Goal: Information Seeking & Learning: Find specific fact

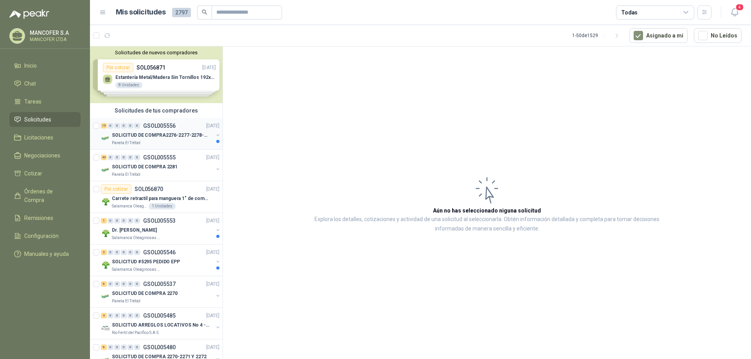
click at [186, 134] on p "SOLICITUD DE COMPRA2276-2277-2278-2284-2285-" at bounding box center [160, 135] width 97 height 7
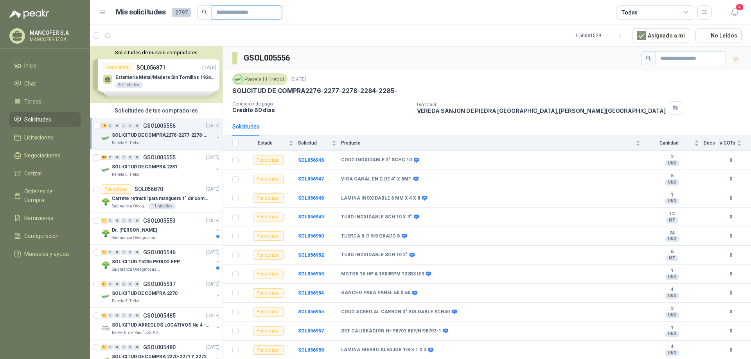
click at [249, 12] on input "text" at bounding box center [243, 12] width 55 height 13
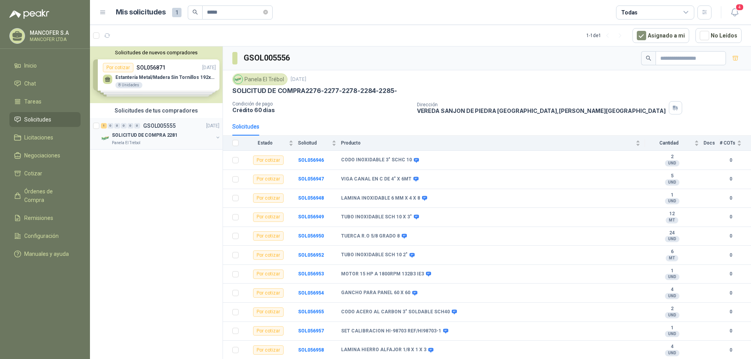
click at [179, 133] on div "SOLICITUD DE COMPRA 2281" at bounding box center [162, 135] width 101 height 9
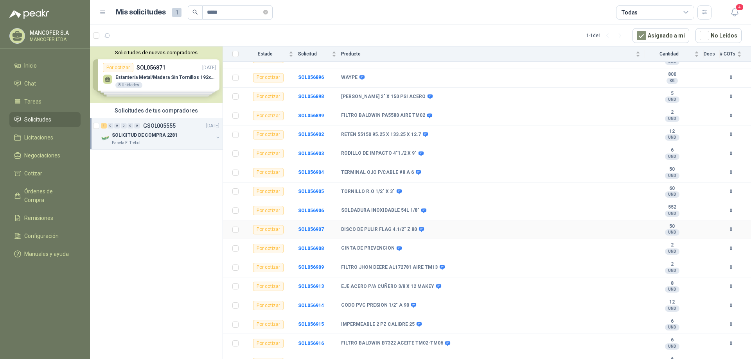
scroll to position [313, 0]
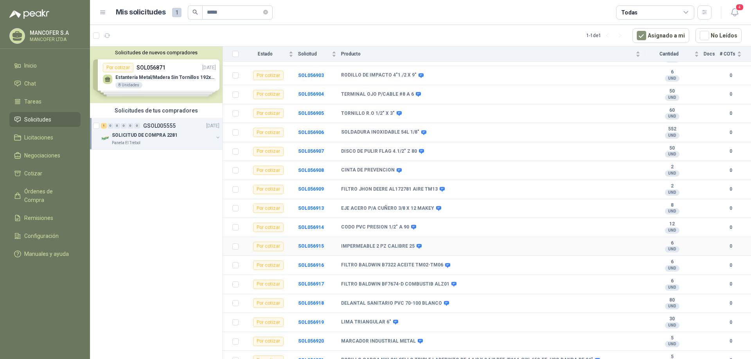
drag, startPoint x: 374, startPoint y: 247, endPoint x: 362, endPoint y: 247, distance: 11.7
click at [374, 247] on b "IMPERMEABLE 2 PZ CALIBRE 25" at bounding box center [377, 247] width 73 height 6
click at [316, 247] on b "SOL056915" at bounding box center [311, 246] width 26 height 5
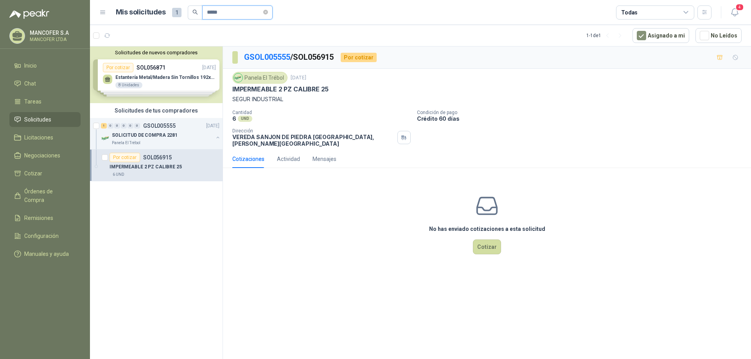
click at [239, 14] on input "*****" at bounding box center [234, 12] width 55 height 13
type input "*****"
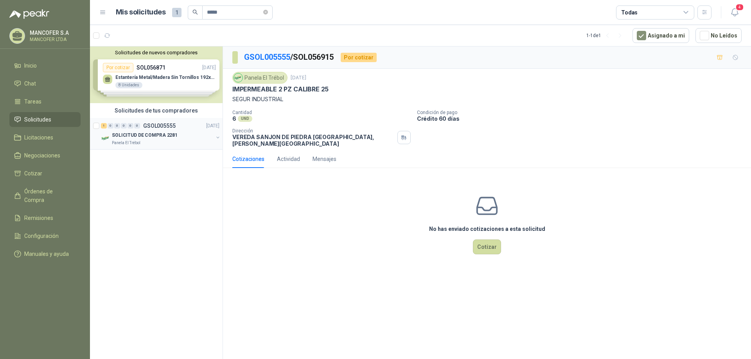
click at [163, 130] on div "1 0 0 0 0 0 GSOL005555 22/09/25" at bounding box center [161, 125] width 120 height 9
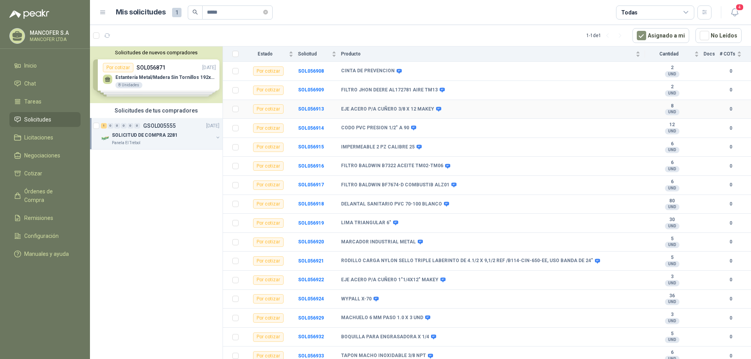
scroll to position [430, 0]
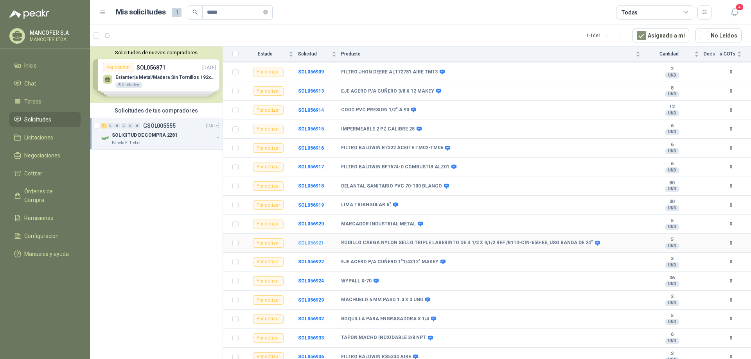
click at [314, 243] on b "SOL056921" at bounding box center [311, 242] width 26 height 5
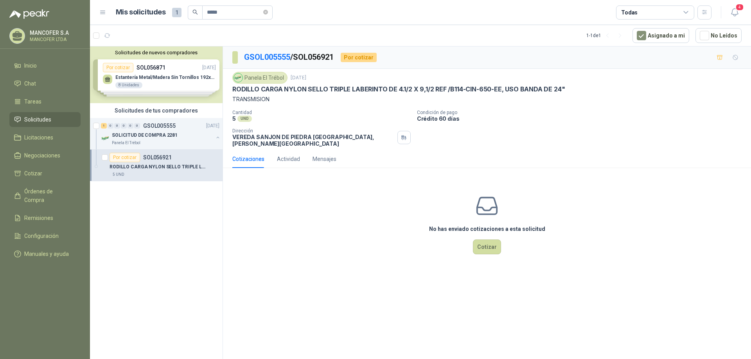
click at [278, 92] on p "RODILLO CARGA NYLON SELLO TRIPLE LABERINTO DE 4.1/2 X 9,1/2 REF /B114-CIN-650-E…" at bounding box center [398, 89] width 332 height 8
click at [235, 87] on p "RODILLO CARGA NYLON SELLO TRIPLE LABERINTO DE 4.1/2 X 9,1/2 REF /B114-CIN-650-E…" at bounding box center [398, 89] width 332 height 8
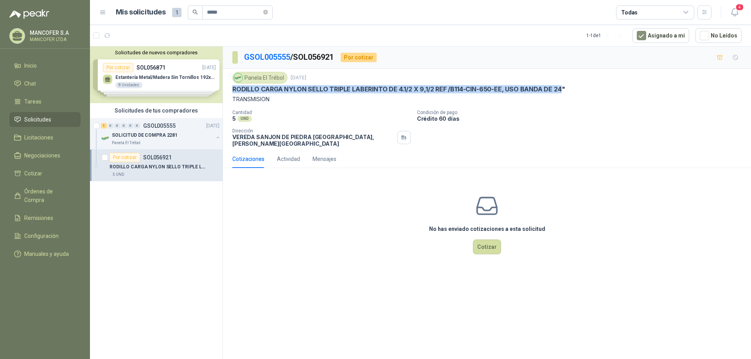
drag, startPoint x: 233, startPoint y: 90, endPoint x: 561, endPoint y: 90, distance: 328.0
click at [561, 89] on p "RODILLO CARGA NYLON SELLO TRIPLE LABERINTO DE 4.1/2 X 9,1/2 REF /B114-CIN-650-E…" at bounding box center [398, 89] width 332 height 8
copy p "RODILLO CARGA NYLON SELLO TRIPLE LABERINTO DE 4.1/2 X 9,1/2 REF /B114-CIN-650-E…"
click at [181, 145] on div "Panela El Trébol" at bounding box center [162, 143] width 101 height 6
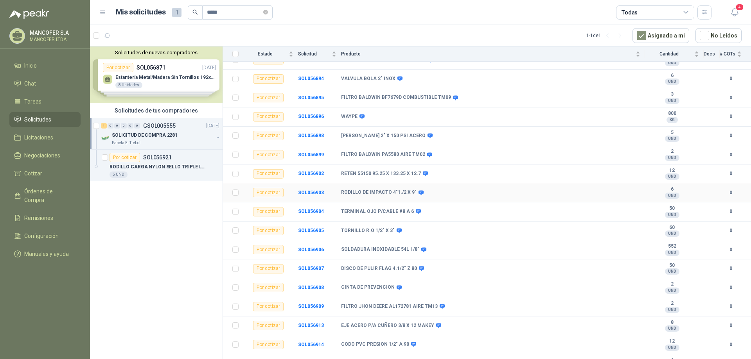
scroll to position [235, 0]
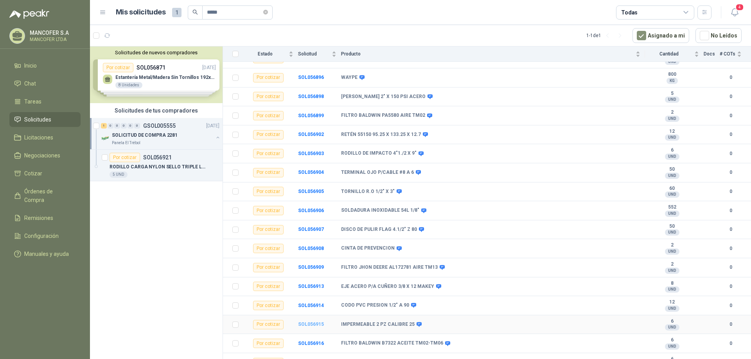
click at [305, 324] on b "SOL056915" at bounding box center [311, 324] width 26 height 5
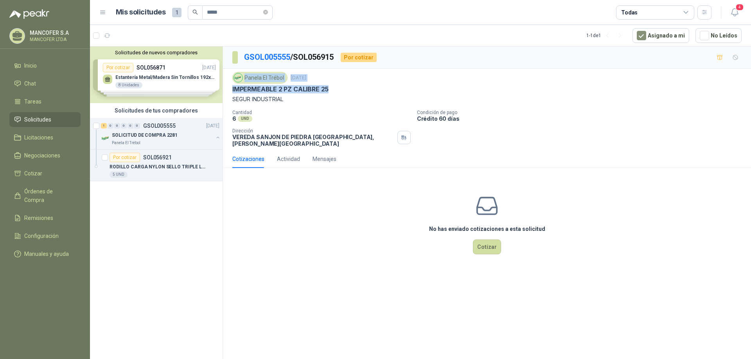
drag, startPoint x: 347, startPoint y: 88, endPoint x: 230, endPoint y: 84, distance: 116.9
click at [230, 84] on div "Panela El Trébol 22 sept, 2025 IMPERMEABLE 2 PZ CALIBRE 25 SEGUR INDUSTRIAL Can…" at bounding box center [487, 109] width 528 height 81
click at [310, 92] on p "IMPERMEABLE 2 PZ CALIBRE 25" at bounding box center [280, 89] width 96 height 8
click at [332, 93] on div "IMPERMEABLE 2 PZ CALIBRE 25" at bounding box center [486, 89] width 509 height 8
click at [308, 90] on p "IMPERMEABLE 2 PZ CALIBRE 25" at bounding box center [280, 89] width 96 height 8
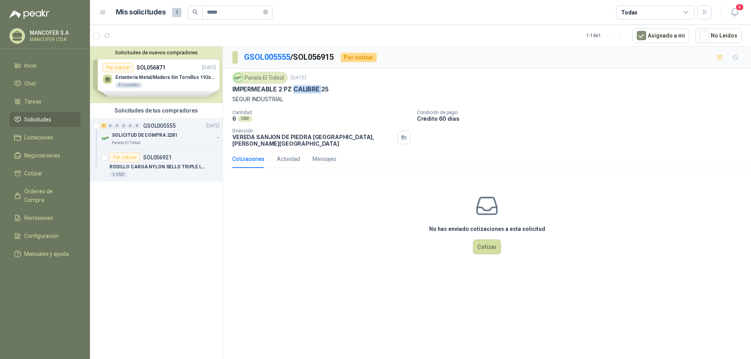
click at [308, 90] on p "IMPERMEABLE 2 PZ CALIBRE 25" at bounding box center [280, 89] width 96 height 8
click at [181, 129] on div "1 0 0 0 0 0 GSOL005555 22/09/25" at bounding box center [161, 125] width 120 height 9
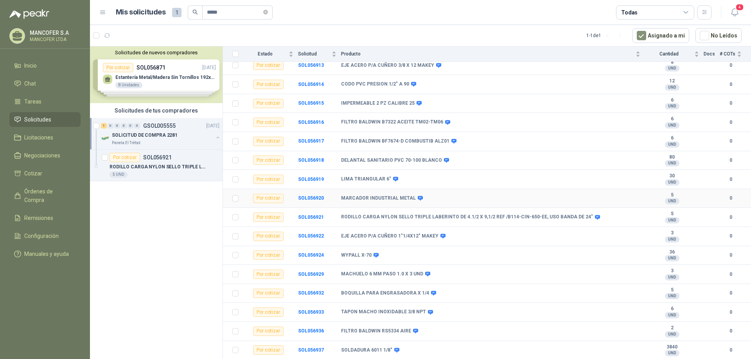
scroll to position [469, 0]
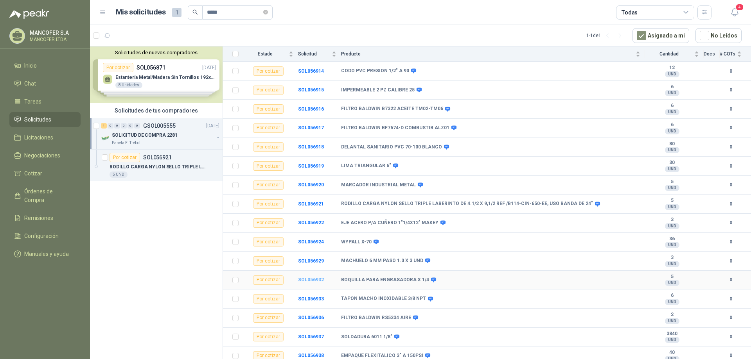
click at [314, 278] on b "SOL056932" at bounding box center [311, 279] width 26 height 5
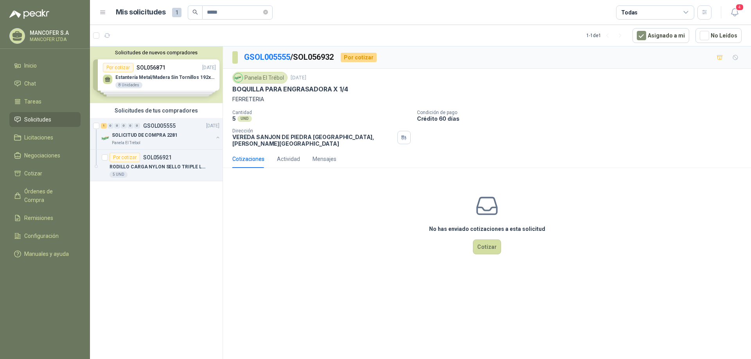
click at [244, 86] on p "BOQUILLA PARA ENGRASADORA X 1/4" at bounding box center [289, 89] width 115 height 8
copy p "BOQUILLA PARA ENGRASADORA X 1/4"
click at [167, 136] on p "SOLICITUD DE COMPRA 2281" at bounding box center [145, 135] width 66 height 7
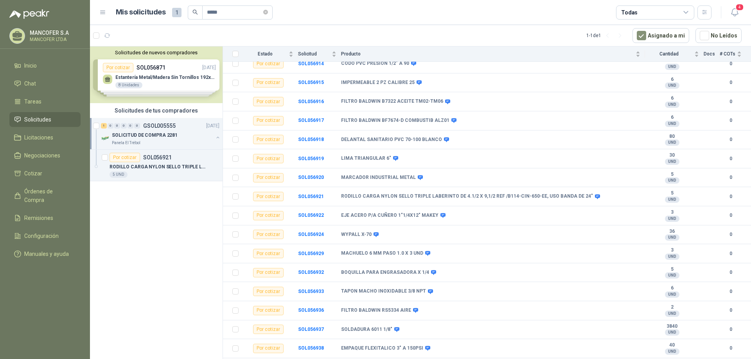
scroll to position [549, 0]
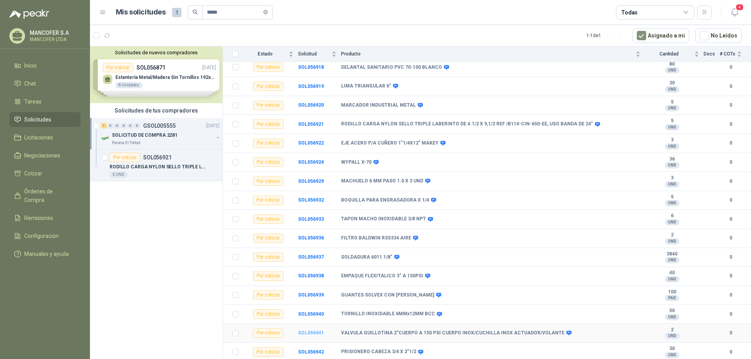
click at [306, 330] on b "SOL056941" at bounding box center [311, 332] width 26 height 5
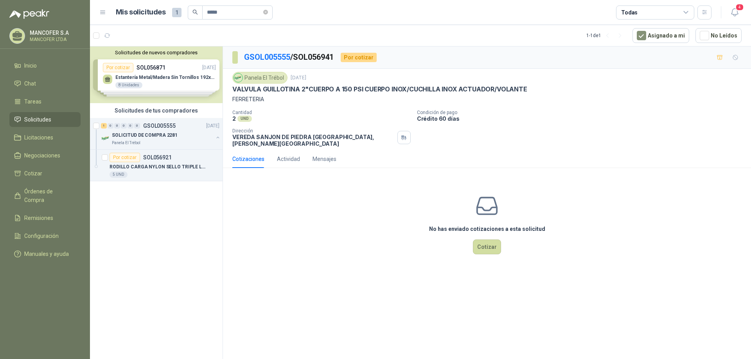
click at [183, 80] on div "Solicitudes de nuevos compradores Por cotizar SOL056871 22/09/25 Estantería Met…" at bounding box center [156, 75] width 133 height 57
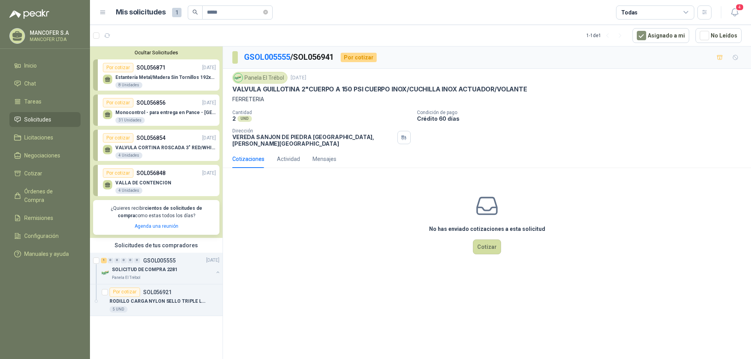
click at [158, 68] on p "SOL056871" at bounding box center [150, 67] width 29 height 9
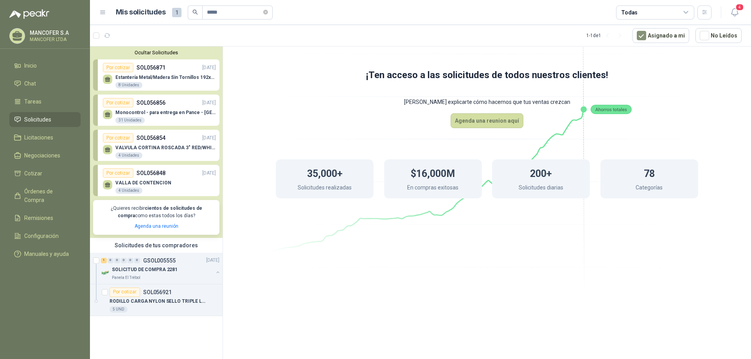
click at [156, 113] on p "Monocontrol - para entrega en Pance - [GEOGRAPHIC_DATA]" at bounding box center [165, 112] width 100 height 5
click at [107, 34] on icon "button" at bounding box center [107, 35] width 7 height 7
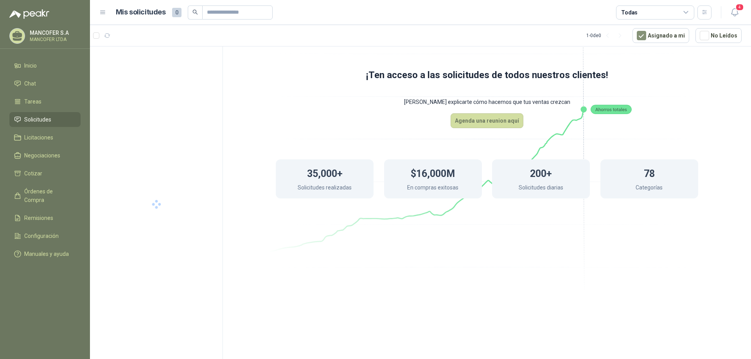
click at [62, 118] on li "Solicitudes" at bounding box center [45, 119] width 62 height 9
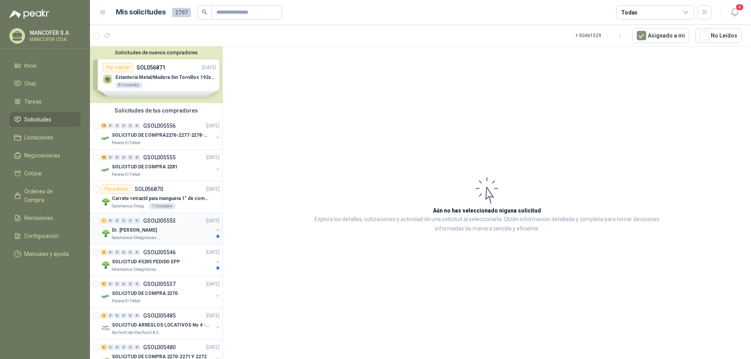
click at [168, 229] on div "Dr. [PERSON_NAME]" at bounding box center [162, 230] width 101 height 9
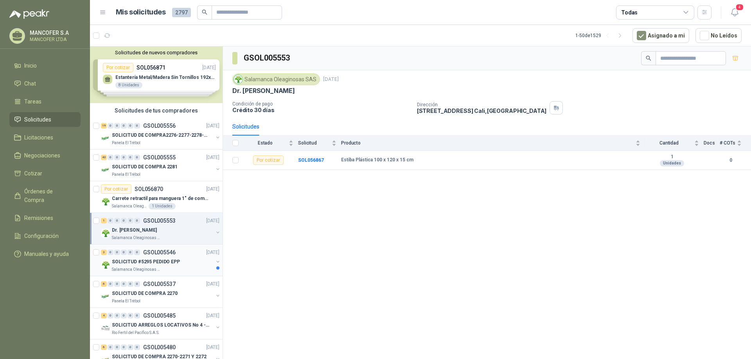
click at [169, 252] on p "GSOL005546" at bounding box center [159, 252] width 32 height 5
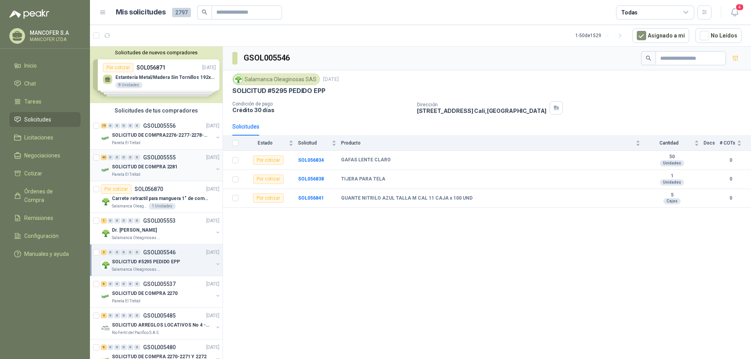
click at [170, 161] on div "40 0 0 0 0 0 GSOL005555 [DATE]" at bounding box center [161, 157] width 120 height 9
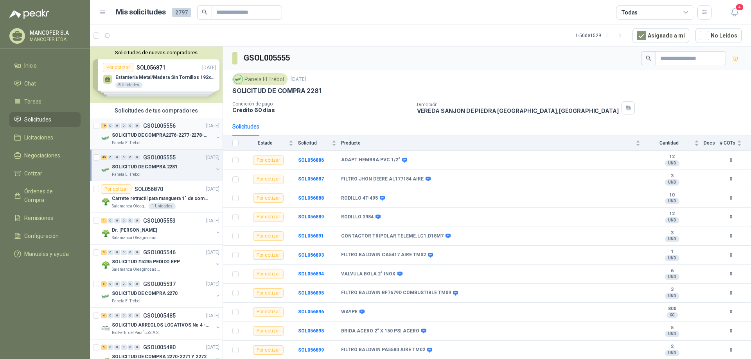
click at [177, 138] on p "SOLICITUD DE COMPRA2276-2277-2278-2284-2285-" at bounding box center [160, 135] width 97 height 7
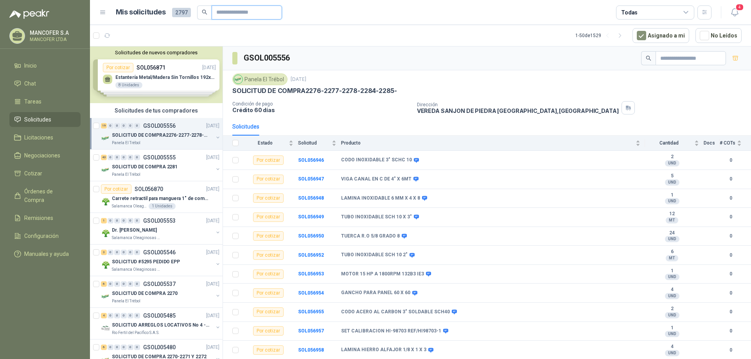
click at [245, 11] on input "text" at bounding box center [243, 12] width 55 height 13
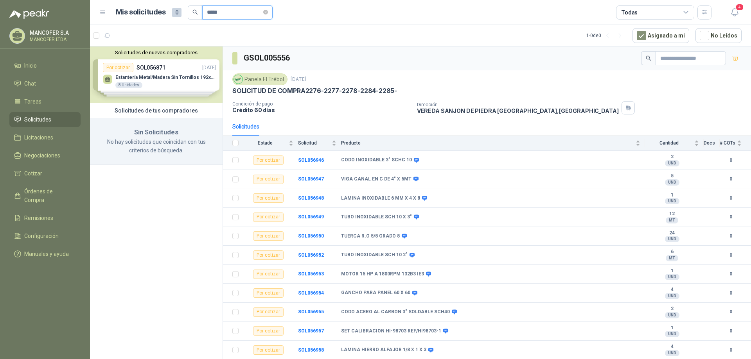
type input "*****"
click at [196, 11] on icon "search" at bounding box center [194, 11] width 5 height 5
click at [268, 13] on icon "close-circle" at bounding box center [265, 12] width 5 height 5
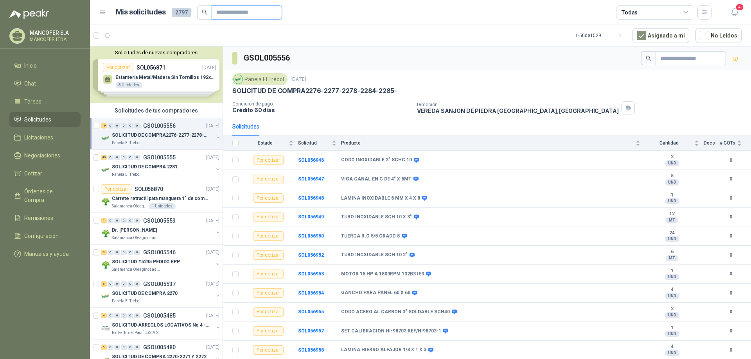
click at [241, 11] on input "text" at bounding box center [243, 12] width 55 height 13
type input "*****"
click at [201, 16] on span at bounding box center [204, 12] width 14 height 14
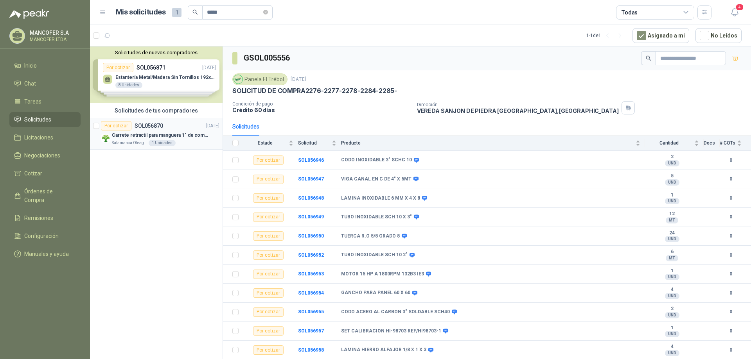
click at [161, 127] on p "SOL056870" at bounding box center [148, 125] width 29 height 5
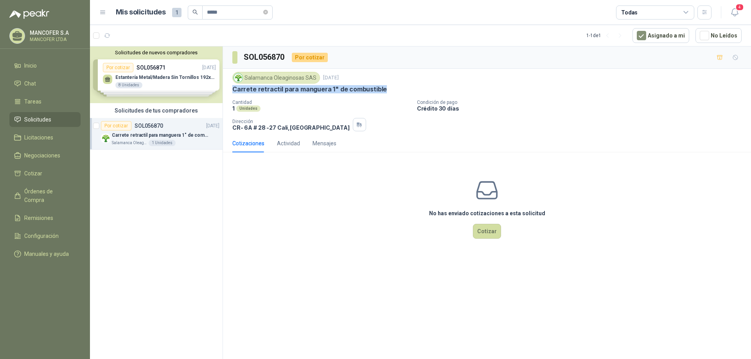
drag, startPoint x: 233, startPoint y: 87, endPoint x: 411, endPoint y: 87, distance: 177.9
click at [411, 87] on div "Carrete retractil para manguera 1" de combustible" at bounding box center [486, 89] width 509 height 8
drag, startPoint x: 286, startPoint y: 56, endPoint x: 247, endPoint y: 56, distance: 38.7
click at [247, 56] on div "SOL056870 Por cotizar" at bounding box center [279, 57] width 95 height 13
drag, startPoint x: 288, startPoint y: 342, endPoint x: 285, endPoint y: 248, distance: 93.9
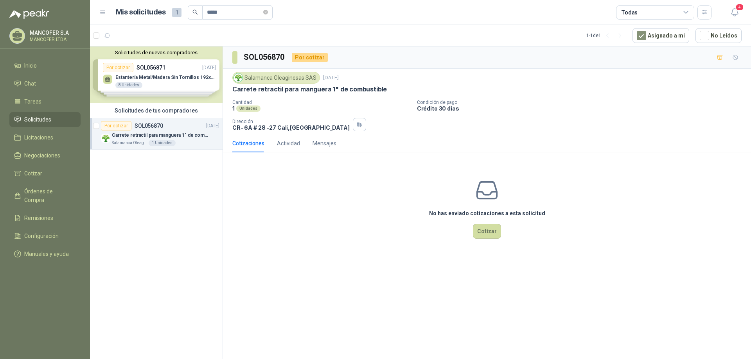
click at [288, 331] on div "SOL056870 Por cotizar Salamanca Oleaginosas SAS [DATE] Carrete retractil para m…" at bounding box center [487, 204] width 528 height 315
drag, startPoint x: 261, startPoint y: 58, endPoint x: 239, endPoint y: 51, distance: 23.5
click at [239, 51] on div "SOL056870 Por cotizar" at bounding box center [487, 58] width 528 height 22
copy section "SOL0"
drag, startPoint x: 231, startPoint y: 88, endPoint x: 380, endPoint y: 93, distance: 149.1
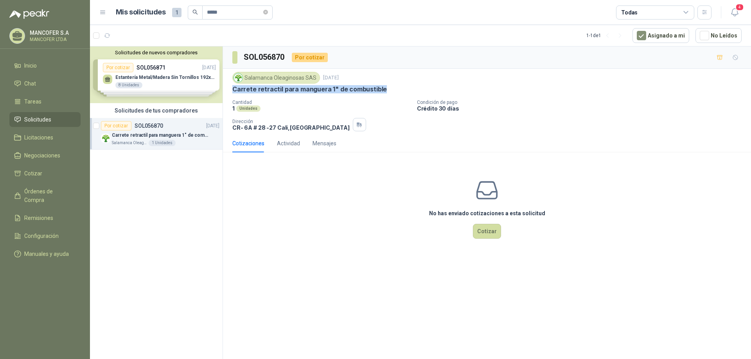
click at [380, 93] on div "Salamanca Oleaginosas SAS [DATE] Carrete retractil para manguera 1" de combusti…" at bounding box center [487, 102] width 528 height 66
copy p "Carrete retractil para manguera 1" de combustible"
drag, startPoint x: 245, startPoint y: 55, endPoint x: 285, endPoint y: 59, distance: 40.0
click at [285, 59] on h3 "SOL056870" at bounding box center [265, 57] width 42 height 12
copy h3 "SOL056870"
